Goal: Transaction & Acquisition: Purchase product/service

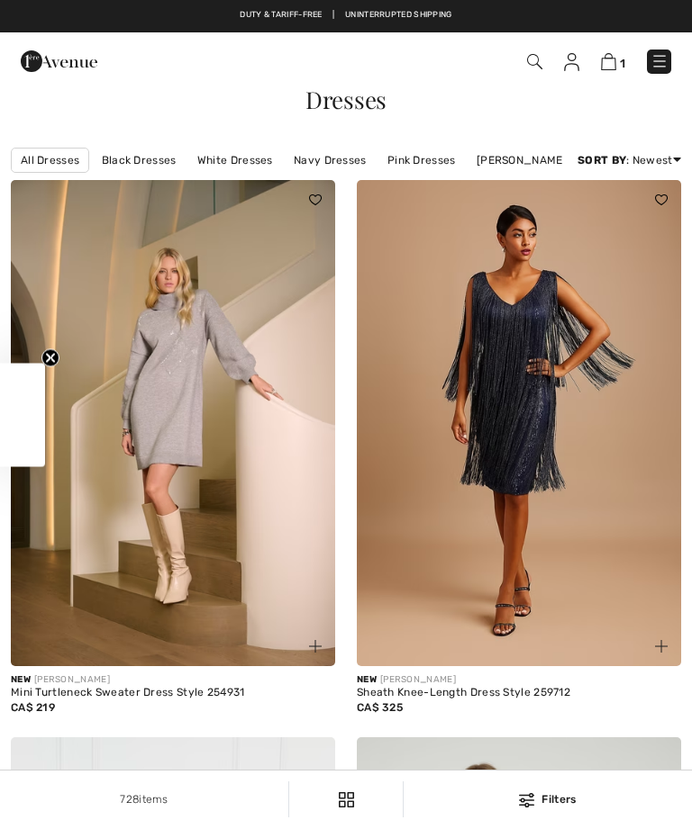
checkbox input "true"
click at [531, 64] on img at bounding box center [534, 61] width 15 height 15
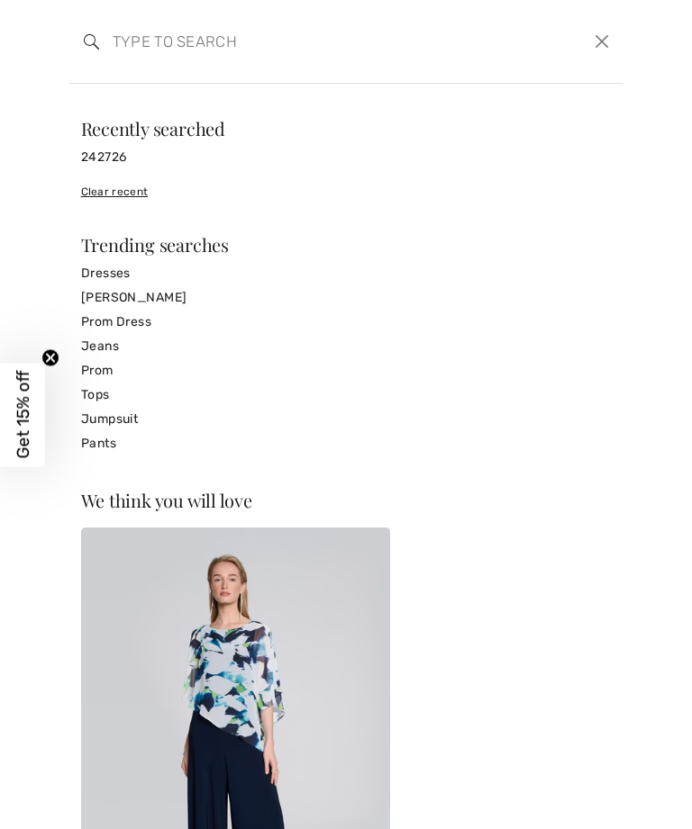
click at [107, 393] on link "Tops" at bounding box center [346, 395] width 530 height 24
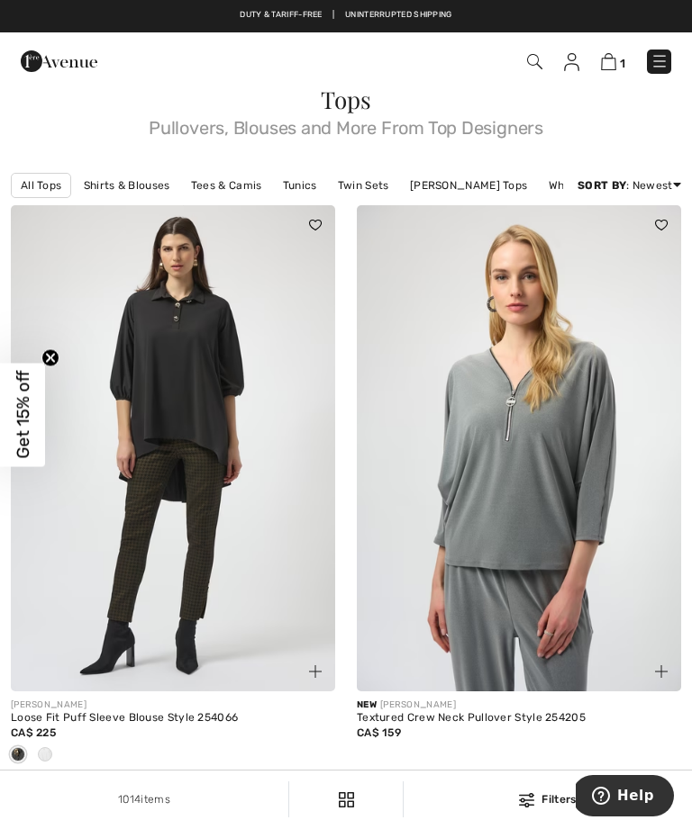
click at [657, 62] on img at bounding box center [659, 61] width 18 height 18
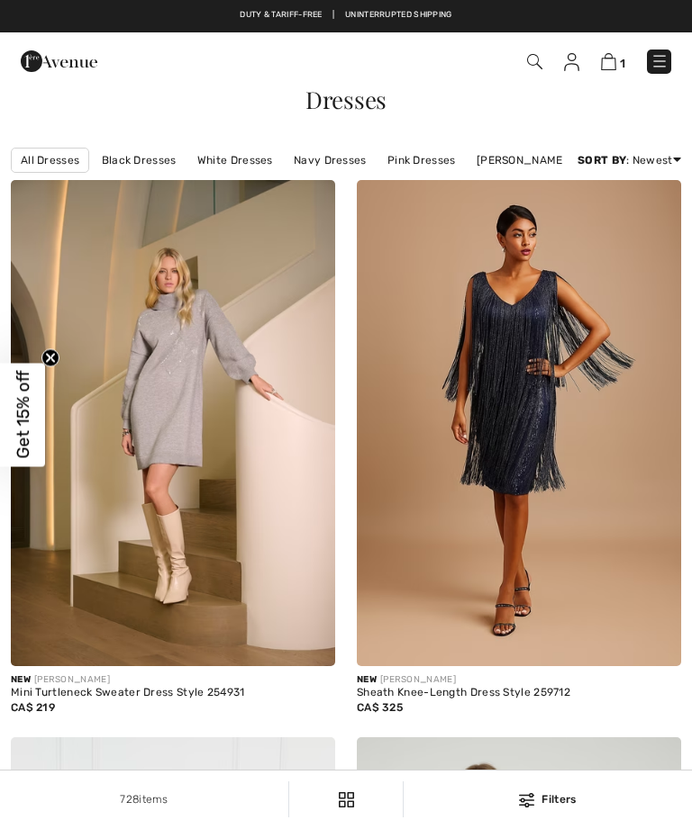
checkbox input "true"
click at [535, 68] on img at bounding box center [534, 61] width 15 height 15
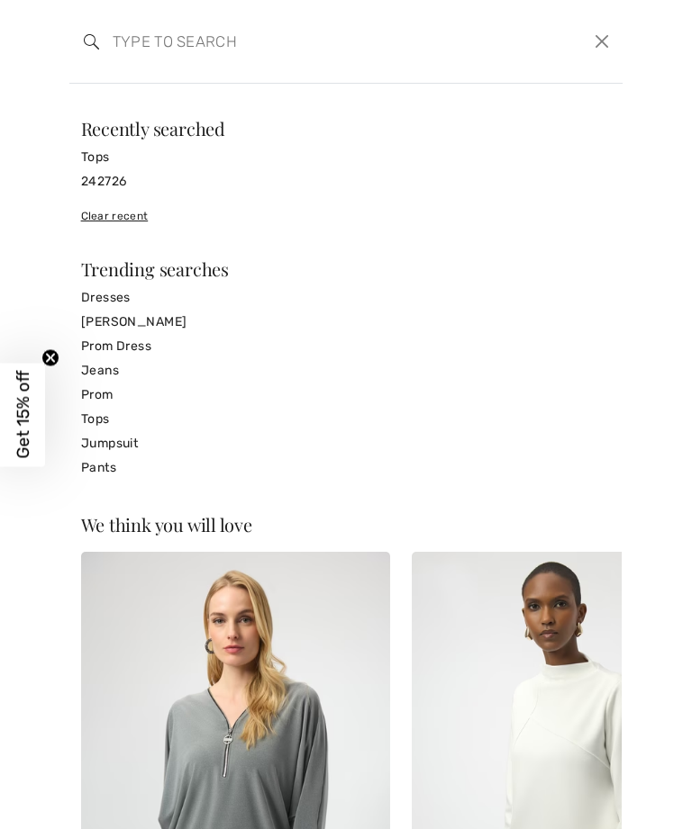
click at [171, 43] on input "search" at bounding box center [288, 41] width 379 height 54
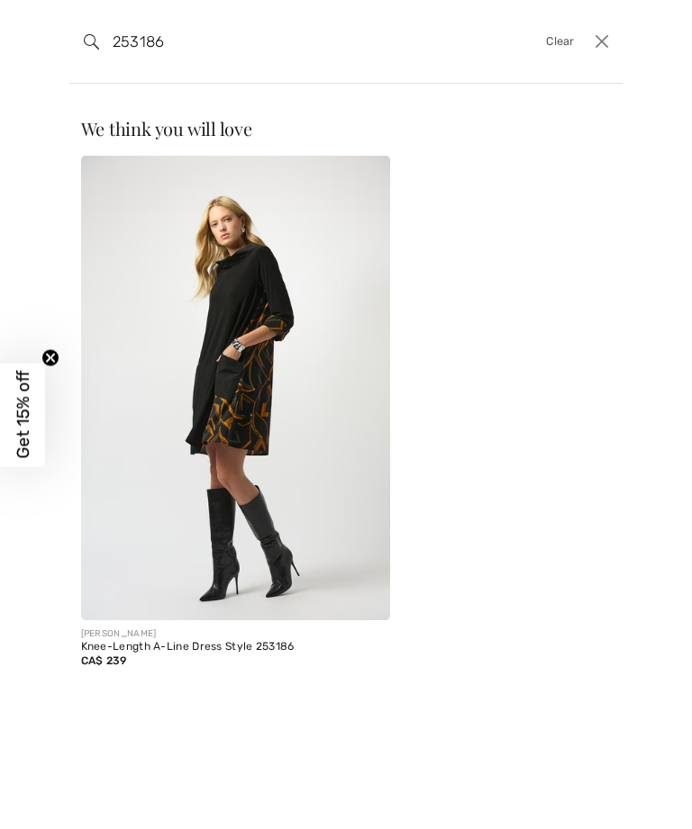
type input "253186"
click at [243, 434] on img at bounding box center [236, 388] width 310 height 465
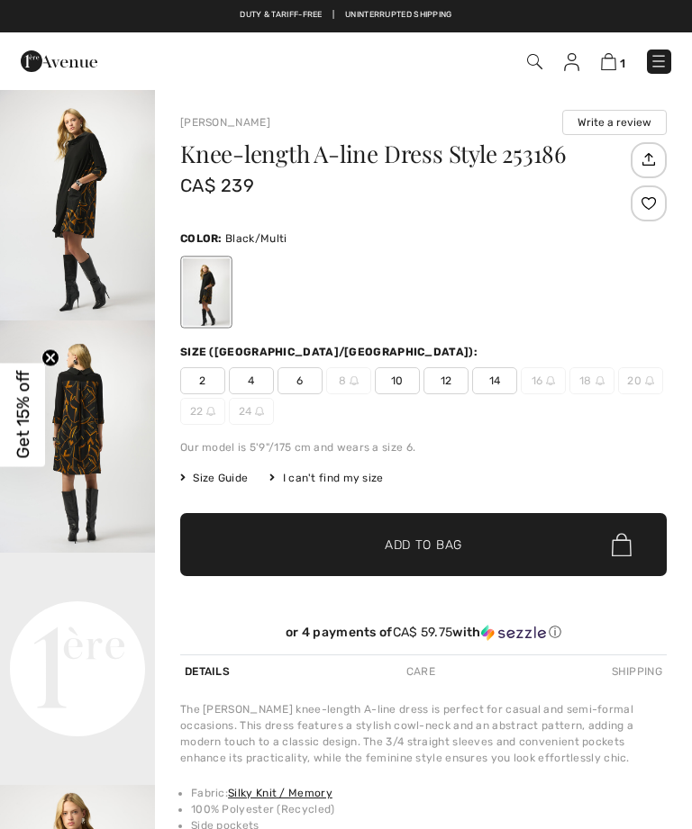
checkbox input "true"
click at [614, 308] on div at bounding box center [423, 292] width 486 height 75
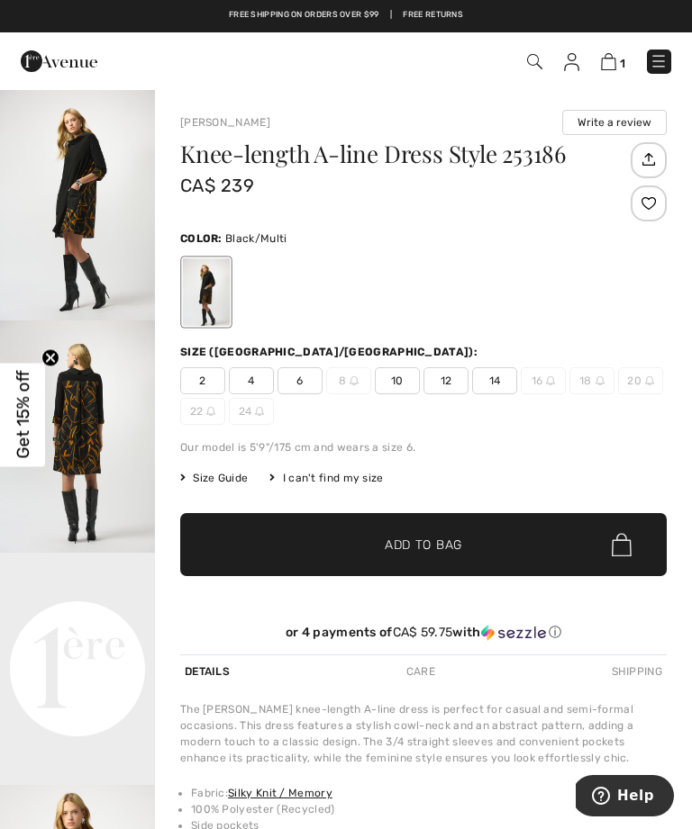
click at [348, 479] on div "I can't find my size" at bounding box center [325, 478] width 113 height 16
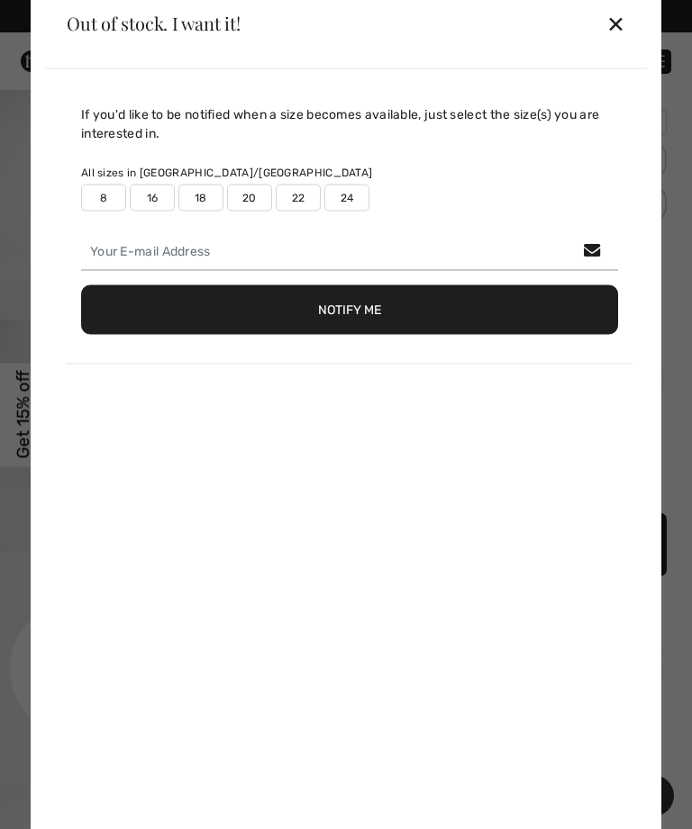
click at [301, 198] on label "22" at bounding box center [298, 197] width 45 height 27
type input "true"
click at [623, 25] on div "✕" at bounding box center [615, 24] width 19 height 38
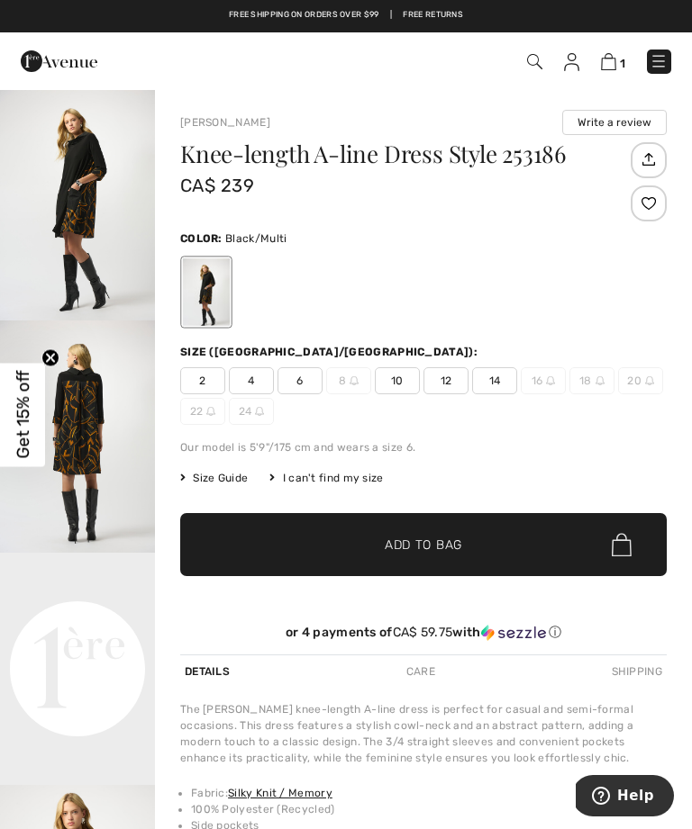
click at [206, 412] on img at bounding box center [210, 411] width 9 height 9
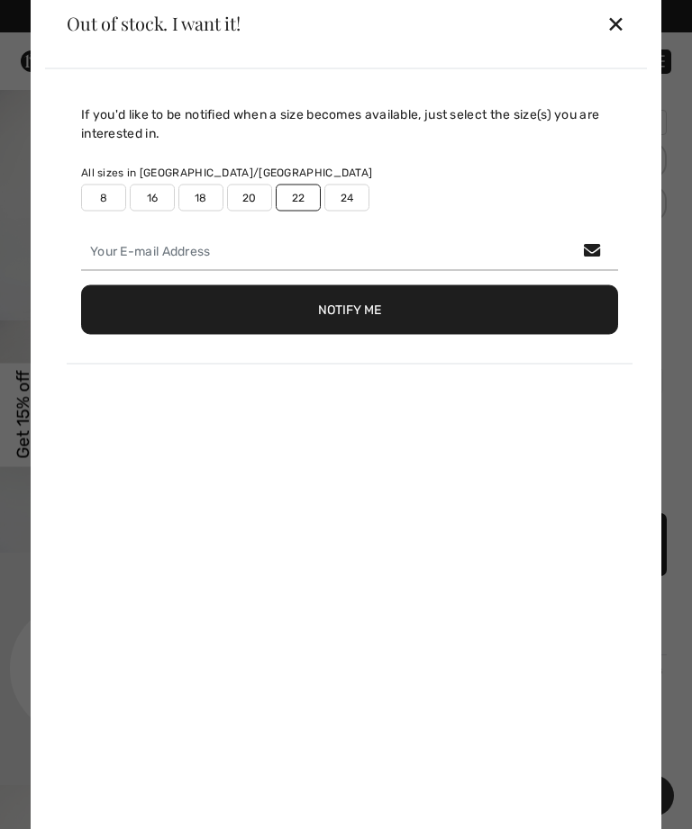
click at [617, 26] on div "✕" at bounding box center [615, 24] width 19 height 38
